Goal: Information Seeking & Learning: Learn about a topic

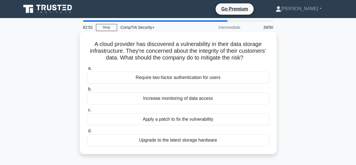
click at [146, 117] on div "Apply a patch to fix the vulnerability" at bounding box center [178, 119] width 183 height 12
click at [172, 115] on div "Apply a patch to fix the vulnerability" at bounding box center [178, 119] width 183 height 12
click at [87, 112] on input "c. Apply a patch to fix the vulnerability" at bounding box center [87, 110] width 0 height 4
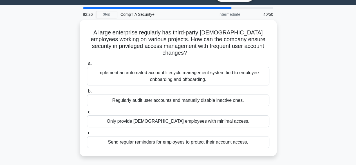
scroll to position [13, 0]
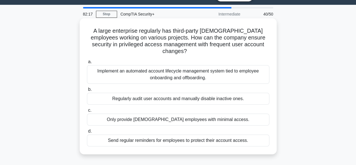
click at [130, 70] on div "Implement an automated account lifecycle management system tied to employee onb…" at bounding box center [178, 74] width 183 height 19
click at [87, 64] on input "a. Implement an automated account lifecycle management system tied to employee …" at bounding box center [87, 62] width 0 height 4
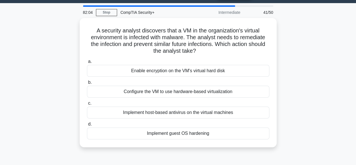
scroll to position [15, 0]
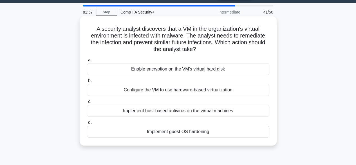
click at [161, 132] on div "Implement guest OS hardening" at bounding box center [178, 132] width 183 height 12
click at [87, 124] on input "d. Implement guest OS hardening" at bounding box center [87, 123] width 0 height 4
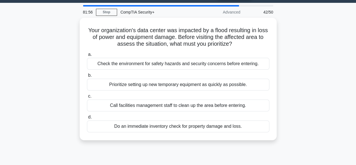
scroll to position [0, 0]
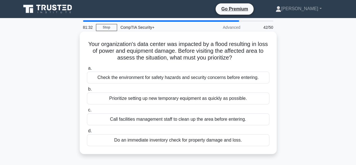
click at [134, 119] on div "Call facilities management staff to clean up the area before entering." at bounding box center [178, 119] width 183 height 12
click at [87, 112] on input "c. Call facilities management staff to clean up the area before entering." at bounding box center [87, 110] width 0 height 4
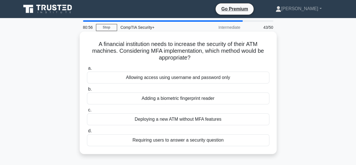
click at [146, 98] on div "Adding a biometric fingerprint reader" at bounding box center [178, 98] width 183 height 12
click at [87, 91] on input "b. Adding a biometric fingerprint reader" at bounding box center [87, 89] width 0 height 4
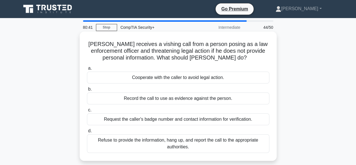
click at [132, 142] on div "Refuse to provide the information, hang up, and report the call to the appropri…" at bounding box center [178, 143] width 183 height 19
click at [87, 133] on input "d. Refuse to provide the information, hang up, and report the call to the appro…" at bounding box center [87, 131] width 0 height 4
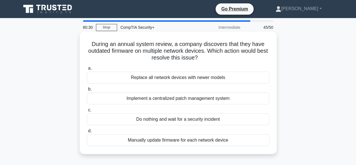
click at [140, 99] on div "Implement a centralized patch management system" at bounding box center [178, 98] width 183 height 12
click at [87, 91] on input "b. Implement a centralized patch management system" at bounding box center [87, 89] width 0 height 4
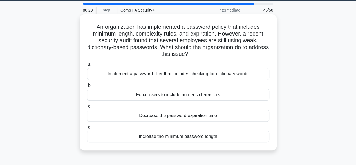
scroll to position [18, 0]
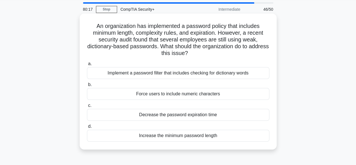
click at [134, 73] on div "Implement a password filter that includes checking for dictionary words" at bounding box center [178, 73] width 183 height 12
click at [87, 66] on input "a. Implement a password filter that includes checking for dictionary words" at bounding box center [87, 64] width 0 height 4
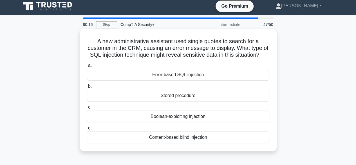
scroll to position [0, 0]
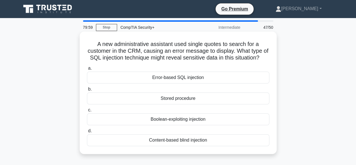
click at [164, 83] on div "Error-based SQL injection" at bounding box center [178, 78] width 183 height 12
click at [87, 70] on input "a. Error-based SQL injection" at bounding box center [87, 68] width 0 height 4
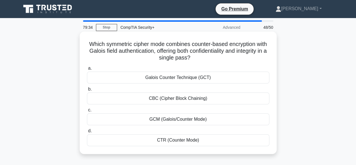
click at [121, 44] on h5 "Which symmetric cipher mode combines counter-based encryption with Galois field…" at bounding box center [178, 51] width 184 height 21
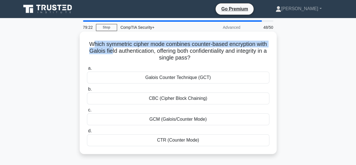
drag, startPoint x: 97, startPoint y: 46, endPoint x: 131, endPoint y: 51, distance: 34.7
click at [131, 51] on h5 "Which symmetric cipher mode combines counter-based encryption with Galois field…" at bounding box center [178, 51] width 184 height 21
click at [131, 50] on h5 "Which symmetric cipher mode combines counter-based encryption with Galois field…" at bounding box center [178, 51] width 184 height 21
click at [124, 47] on h5 "Which symmetric cipher mode combines counter-based encryption with Galois field…" at bounding box center [178, 51] width 184 height 21
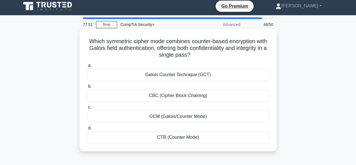
scroll to position [3, 0]
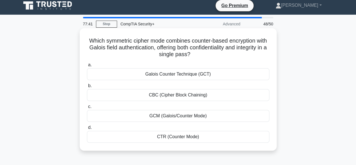
click at [161, 115] on div "GCM (Galois/Counter Mode)" at bounding box center [178, 116] width 183 height 12
click at [87, 108] on input "c. GCM (Galois/Counter Mode)" at bounding box center [87, 107] width 0 height 4
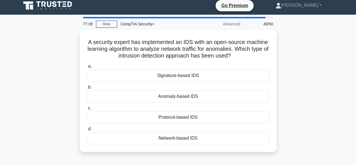
scroll to position [0, 0]
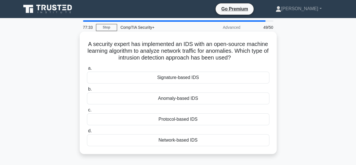
click at [170, 143] on div "Network-based IDS" at bounding box center [178, 140] width 183 height 12
click at [87, 133] on input "d. Network-based IDS" at bounding box center [87, 131] width 0 height 4
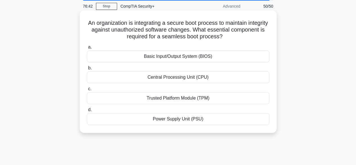
scroll to position [21, 0]
click at [140, 101] on div "Trusted Platform Module (TPM)" at bounding box center [178, 98] width 183 height 12
click at [87, 90] on input "c. Trusted Platform Module (TPM)" at bounding box center [87, 89] width 0 height 4
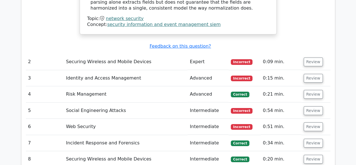
scroll to position [956, 0]
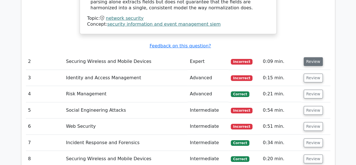
click at [311, 57] on button "Review" at bounding box center [313, 61] width 19 height 9
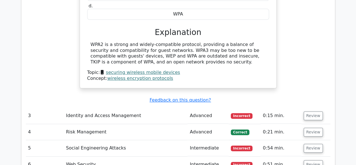
scroll to position [1126, 0]
click at [309, 111] on button "Review" at bounding box center [313, 115] width 19 height 9
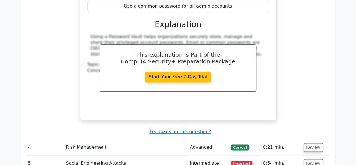
scroll to position [1376, 0]
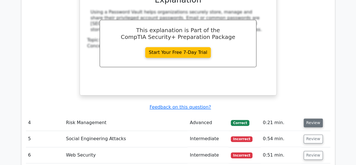
click at [313, 118] on button "Review" at bounding box center [313, 122] width 19 height 9
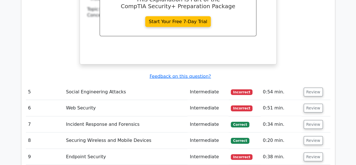
scroll to position [1657, 0]
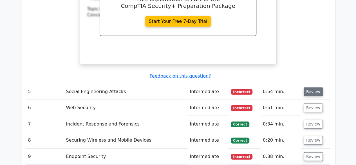
click at [315, 87] on button "Review" at bounding box center [313, 91] width 19 height 9
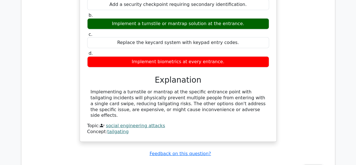
scroll to position [1794, 0]
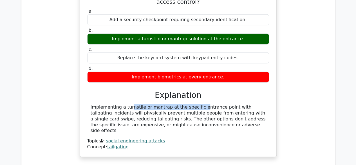
drag, startPoint x: 164, startPoint y: 62, endPoint x: 92, endPoint y: 61, distance: 71.5
click at [92, 104] on div "Implementing a turnstile or mantrap at the specific entrance point with tailgat…" at bounding box center [178, 118] width 175 height 29
copy div "mplementing a turnstile or mantrap"
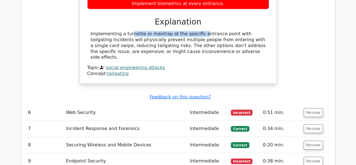
scroll to position [1872, 0]
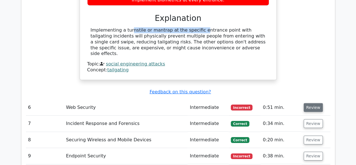
click at [316, 103] on button "Review" at bounding box center [313, 107] width 19 height 9
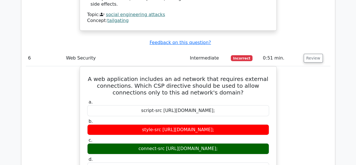
scroll to position [1923, 0]
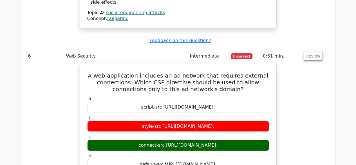
drag, startPoint x: 230, startPoint y: 115, endPoint x: 90, endPoint y: 25, distance: 167.0
copy div "A web application includes an ad network that requires external connections. Wh…"
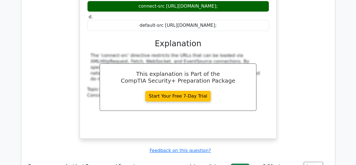
scroll to position [2131, 0]
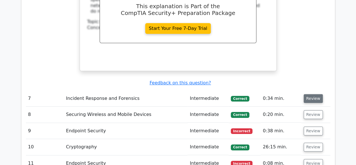
click at [312, 94] on button "Review" at bounding box center [313, 98] width 19 height 9
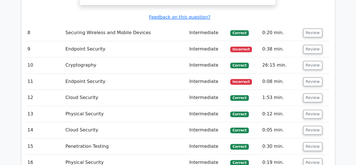
scroll to position [2400, 0]
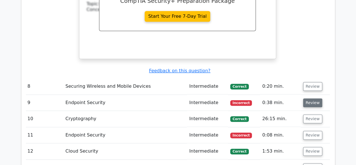
click at [311, 98] on button "Review" at bounding box center [312, 102] width 19 height 9
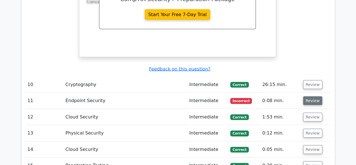
scroll to position [2676, 0]
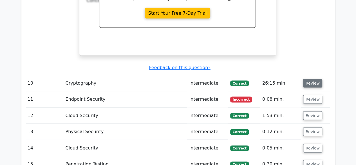
click at [313, 79] on button "Review" at bounding box center [312, 83] width 19 height 9
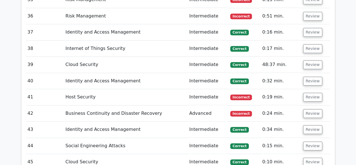
scroll to position [3393, 0]
